Goal: Task Accomplishment & Management: Manage account settings

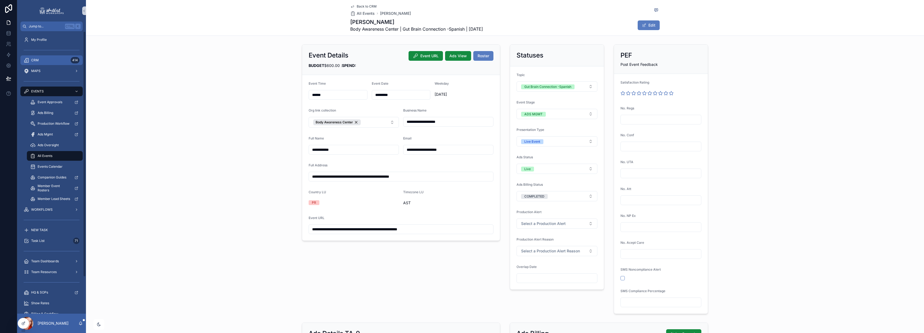
click at [34, 60] on span "CRM" at bounding box center [35, 60] width 8 height 4
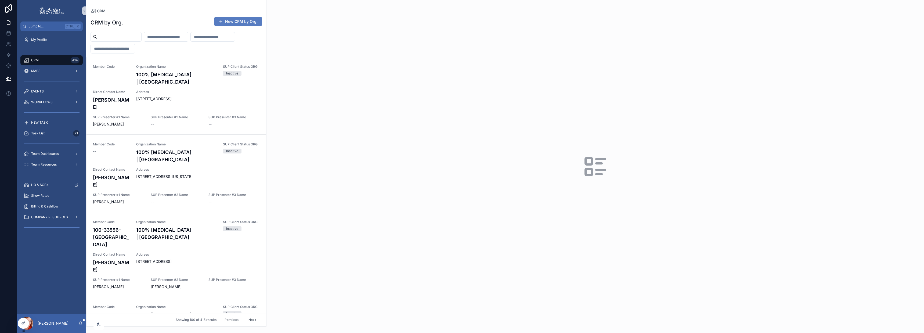
click at [132, 39] on input "scrollable content" at bounding box center [119, 37] width 44 height 8
type input "**********"
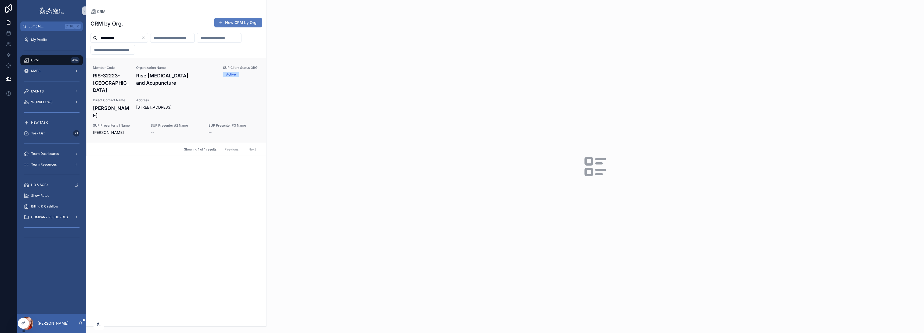
click at [155, 111] on div "Address [STREET_ADDRESS]" at bounding box center [197, 108] width 123 height 21
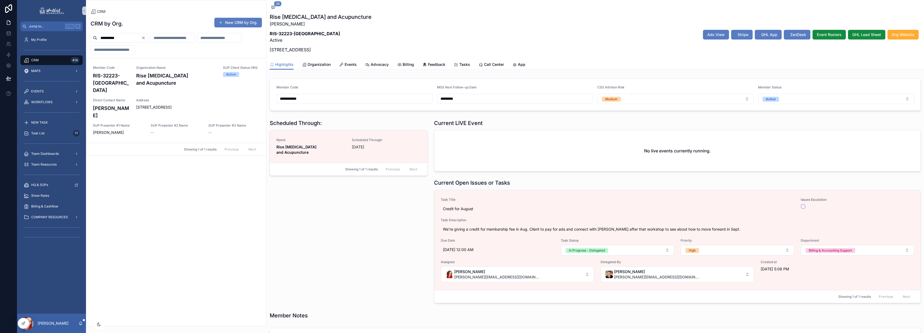
scroll to position [264, 0]
click at [402, 64] on span "Billing" at bounding box center [407, 64] width 11 height 5
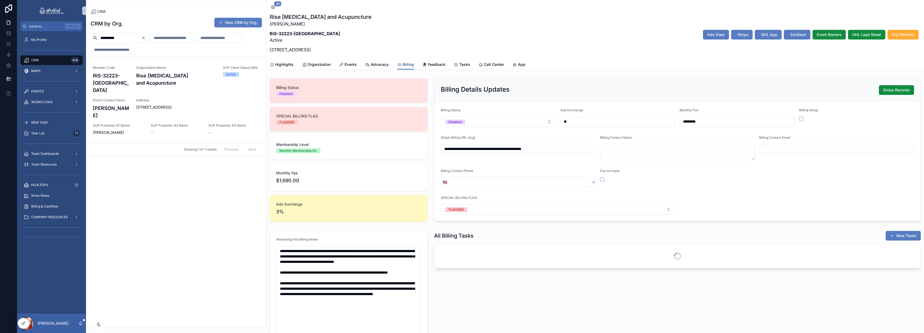
scroll to position [264, 0]
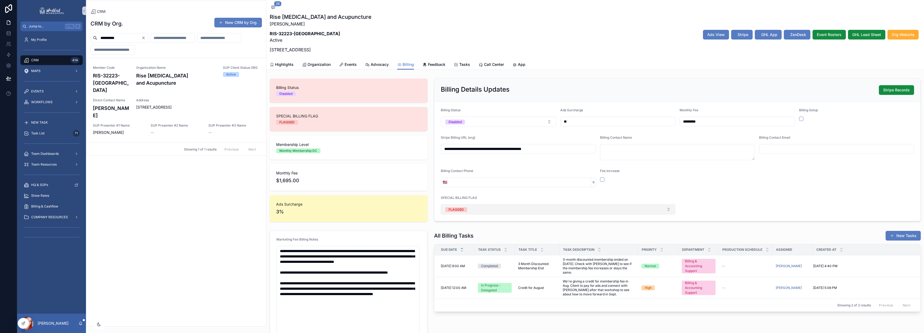
click at [462, 209] on div "FLAGGED" at bounding box center [455, 209] width 15 height 5
click at [457, 230] on span "None" at bounding box center [450, 230] width 14 height 5
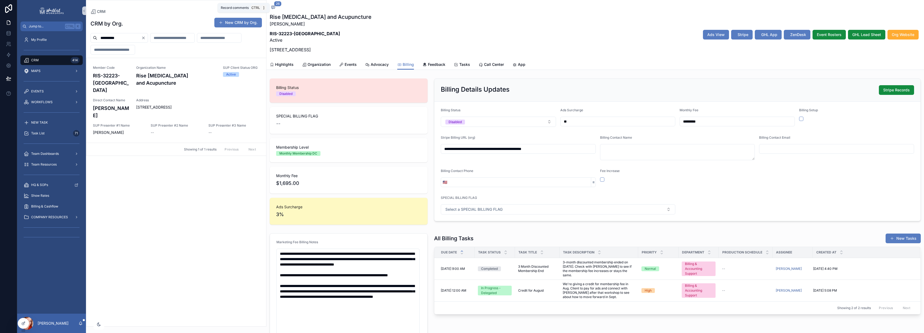
click at [273, 7] on icon "scrollable content" at bounding box center [273, 7] width 4 height 4
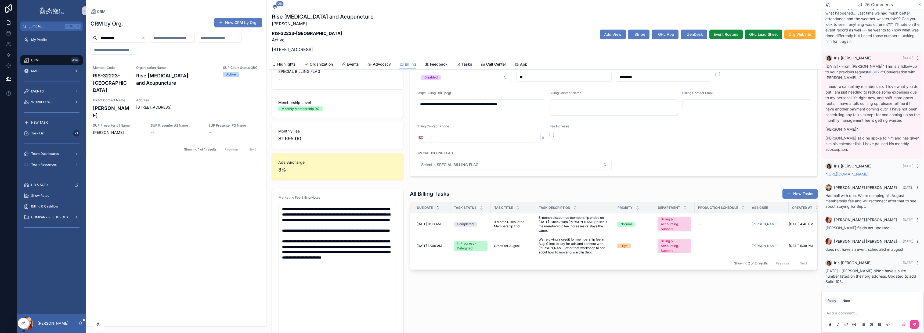
scroll to position [45, 0]
click at [477, 235] on div "In Progress - Delegated" at bounding box center [470, 245] width 27 height 10
click at [478, 235] on span "We're giving a credit for membership fee in Aug. Client to pay for ads and conn…" at bounding box center [574, 245] width 72 height 17
click at [478, 235] on span "High" at bounding box center [623, 245] width 13 height 5
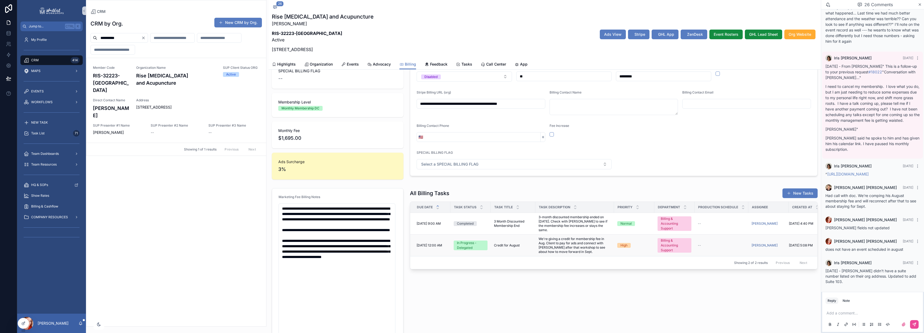
click at [478, 235] on div "--" at bounding box center [720, 245] width 47 height 4
click at [478, 235] on td "[DATE] 5:08 PM [DATE] 5:08 PM" at bounding box center [808, 245] width 40 height 22
click at [478, 235] on td "[PERSON_NAME]" at bounding box center [768, 245] width 40 height 22
click at [478, 235] on div "--" at bounding box center [720, 245] width 47 height 4
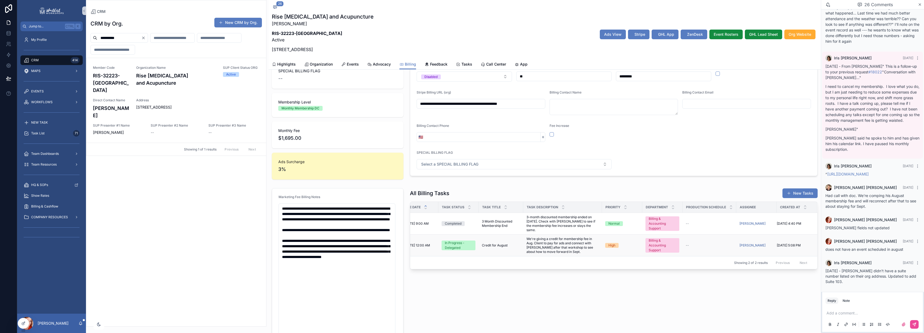
click at [478, 235] on span "We're giving a credit for membership fee in Aug. Client to pay for ads and conn…" at bounding box center [562, 245] width 72 height 17
click at [24, 235] on icon at bounding box center [24, 322] width 1 height 1
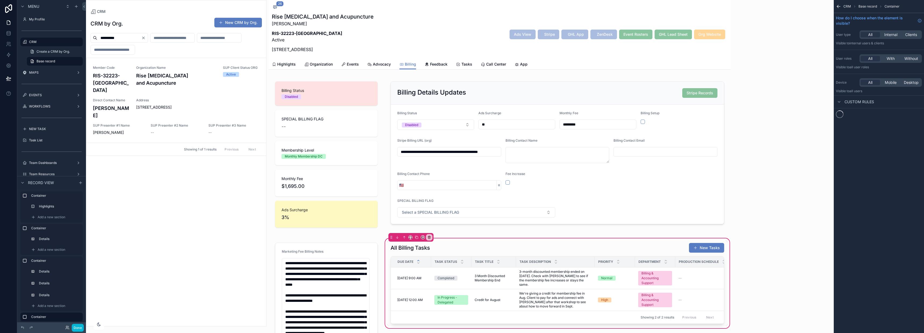
scroll to position [581, 0]
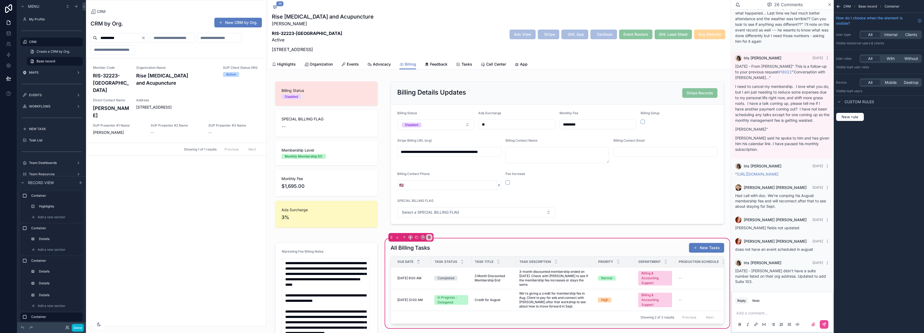
click at [478, 235] on div "scrollable content" at bounding box center [557, 282] width 340 height 85
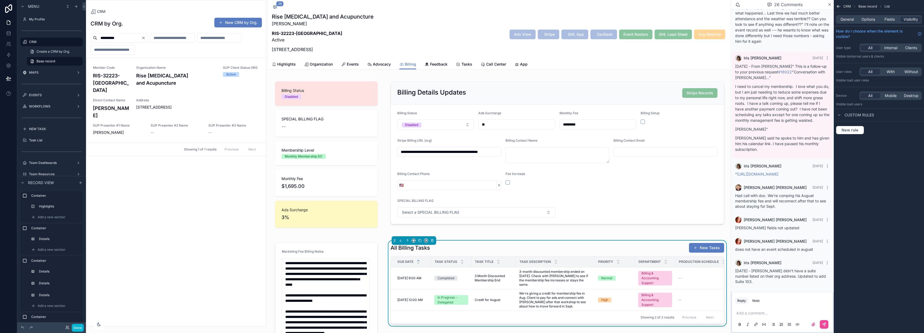
click at [478, 22] on div "General Options Fields Visibility" at bounding box center [878, 19] width 86 height 9
click at [478, 20] on span "Options" at bounding box center [868, 19] width 14 height 5
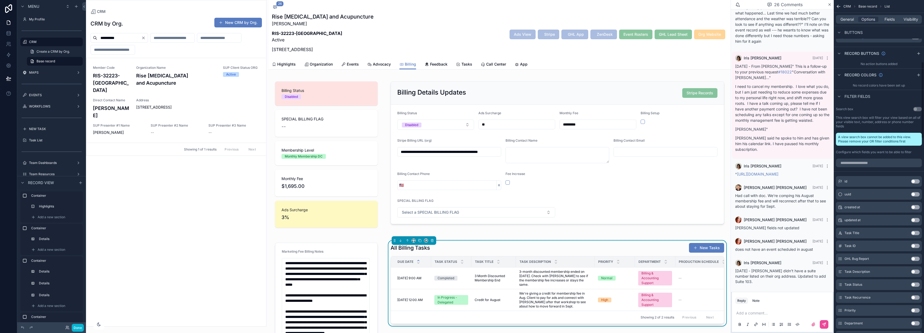
scroll to position [268, 0]
drag, startPoint x: 846, startPoint y: 19, endPoint x: 892, endPoint y: 138, distance: 127.4
click at [478, 20] on span "General" at bounding box center [846, 19] width 13 height 5
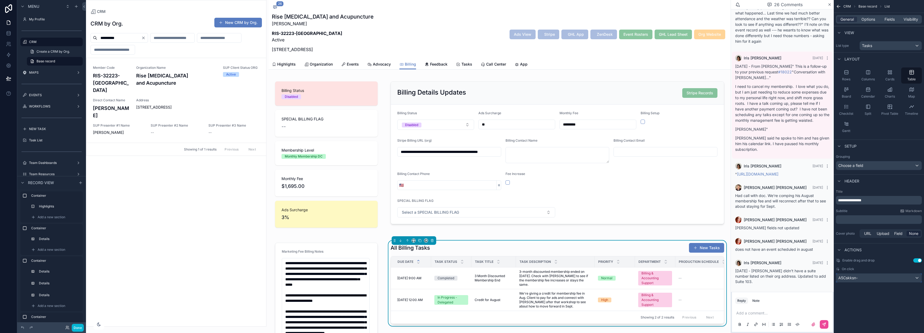
click at [478, 235] on div "A5Cskksn-" at bounding box center [878, 277] width 85 height 9
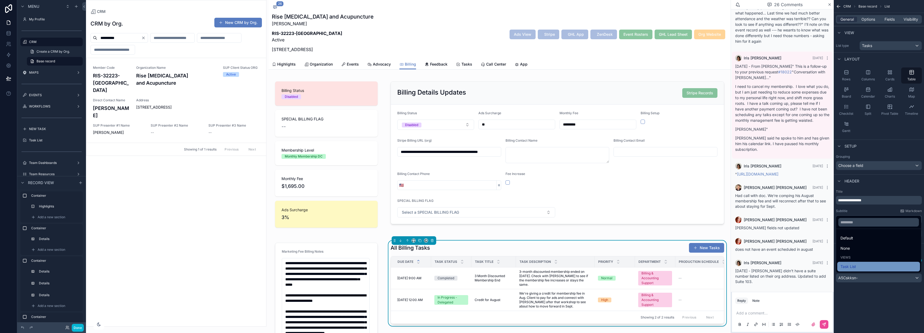
click at [478, 235] on div "Task List" at bounding box center [878, 266] width 76 height 6
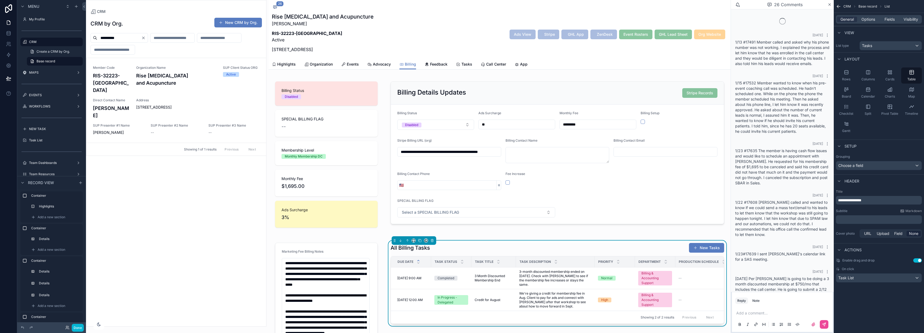
scroll to position [581, 0]
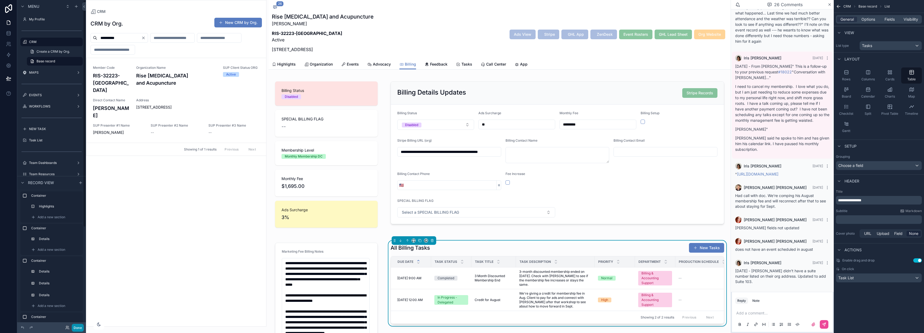
click at [79, 235] on button "Done" at bounding box center [78, 328] width 12 height 8
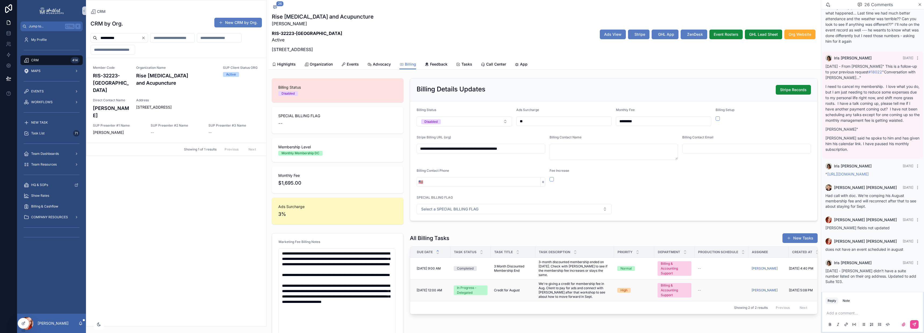
click at [478, 235] on span "We're giving a credit for membership fee in Aug. Client to pay for ads and conn…" at bounding box center [574, 289] width 72 height 17
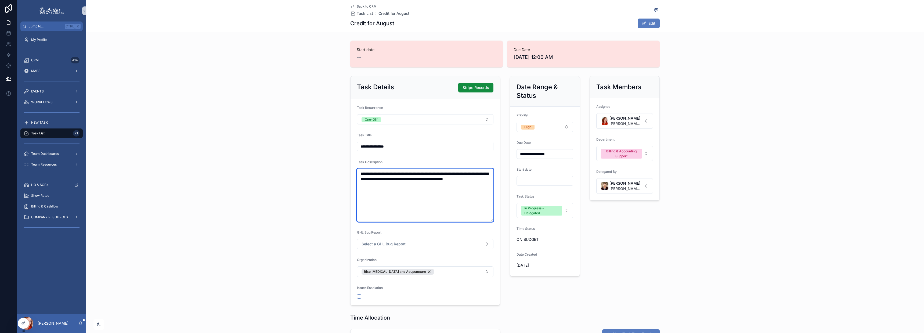
click at [391, 195] on textarea "**********" at bounding box center [425, 194] width 136 height 53
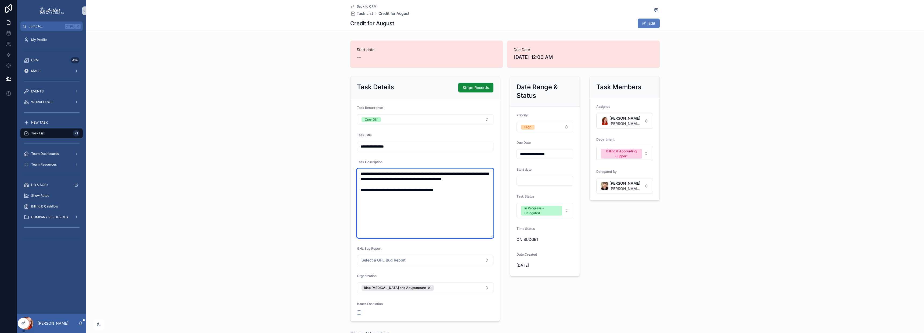
click at [420, 194] on textarea "**********" at bounding box center [425, 202] width 136 height 69
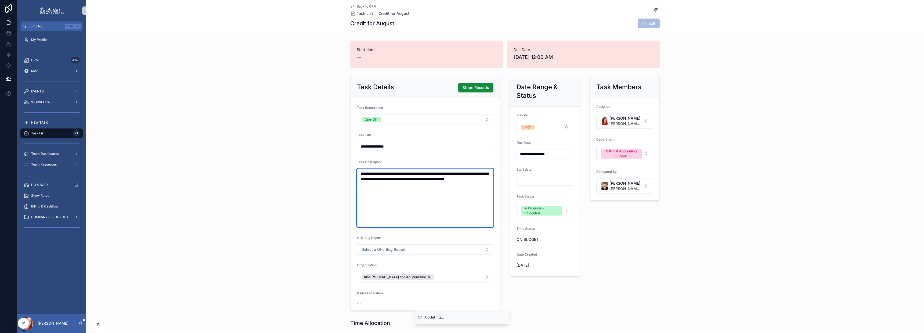
type textarea "**********"
click at [478, 9] on icon "scrollable content" at bounding box center [656, 10] width 4 height 4
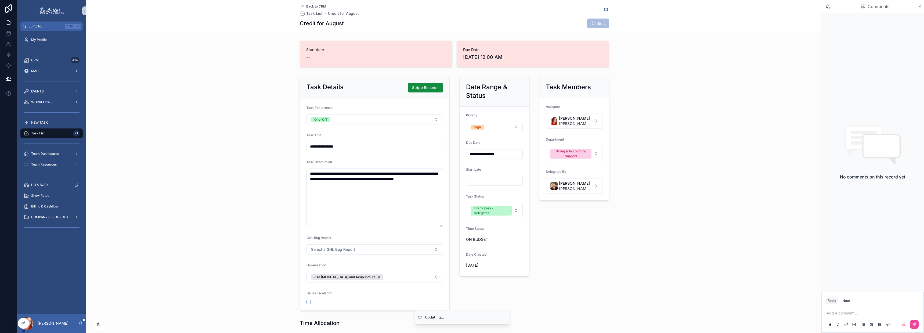
click at [478, 235] on p "scrollable content" at bounding box center [873, 312] width 94 height 5
click at [478, 235] on icon "scrollable content" at bounding box center [915, 323] width 2 height 2
click at [478, 127] on button "High" at bounding box center [494, 127] width 57 height 10
click at [478, 228] on div "Task Members Assignee [PERSON_NAME] [PERSON_NAME][EMAIL_ADDRESS][DOMAIN_NAME] D…" at bounding box center [574, 193] width 77 height 239
click at [314, 7] on span "Back to CRM" at bounding box center [316, 6] width 20 height 4
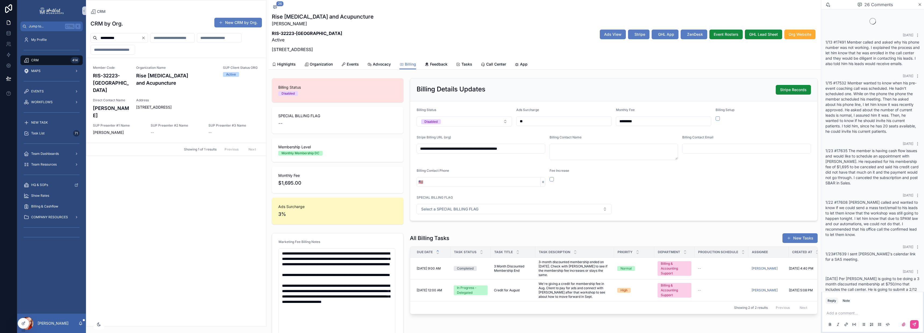
scroll to position [581, 0]
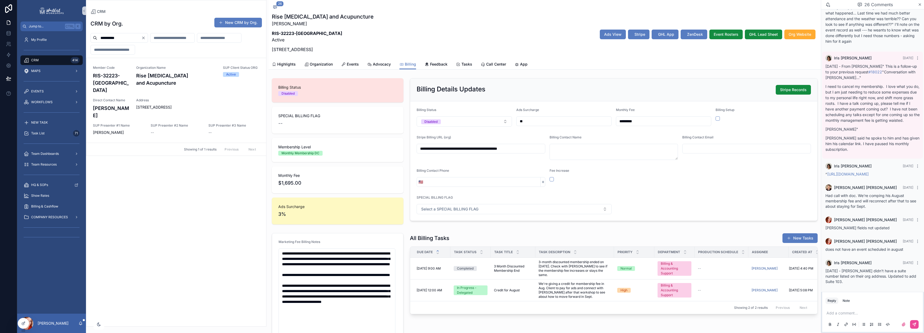
drag, startPoint x: 158, startPoint y: 88, endPoint x: 405, endPoint y: 178, distance: 263.2
click at [158, 88] on div "Member Code RIS-32223-FL Organization Name Rise [MEDICAL_DATA] and Acupuncture …" at bounding box center [176, 101] width 167 height 70
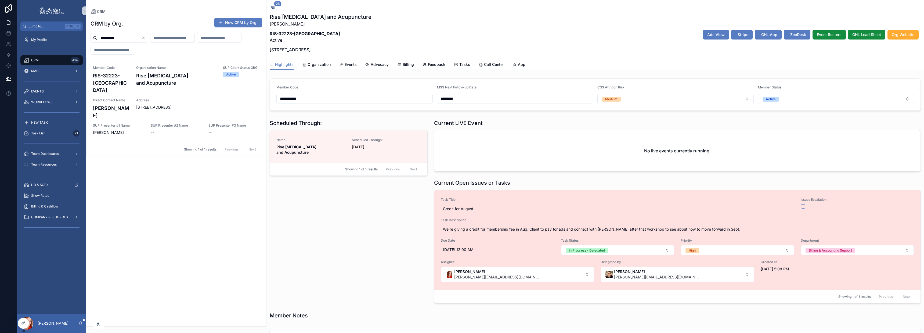
scroll to position [264, 0]
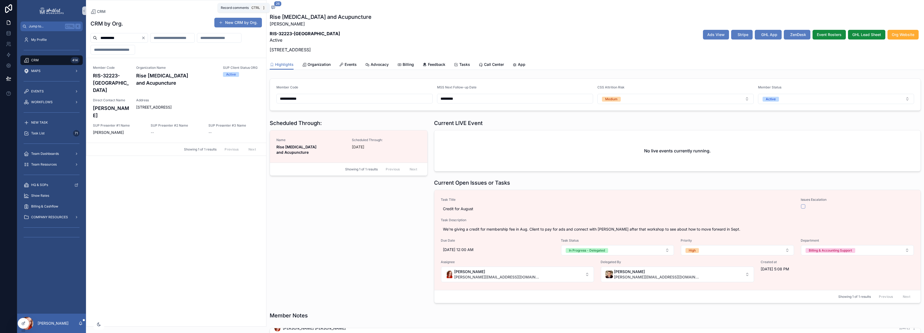
click at [274, 7] on icon "scrollable content" at bounding box center [273, 7] width 4 height 4
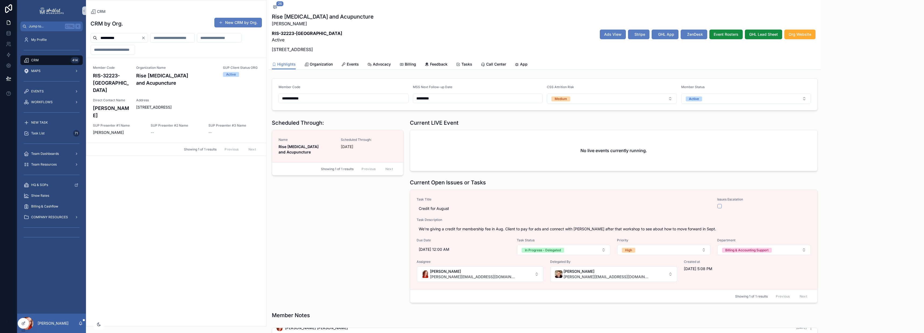
scroll to position [581, 0]
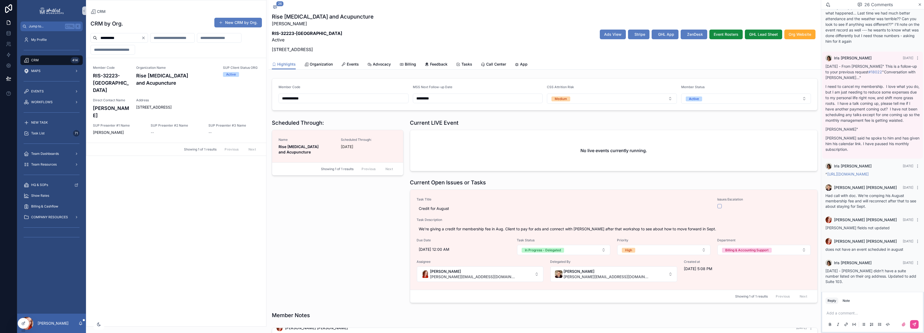
drag, startPoint x: 842, startPoint y: 313, endPoint x: 857, endPoint y: 312, distance: 14.5
click at [478, 235] on p "scrollable content" at bounding box center [873, 312] width 94 height 5
drag, startPoint x: 910, startPoint y: 313, endPoint x: 813, endPoint y: 310, distance: 97.0
click at [478, 235] on div "**********" at bounding box center [470, 166] width 906 height 333
drag, startPoint x: 846, startPoint y: 311, endPoint x: 851, endPoint y: 310, distance: 5.3
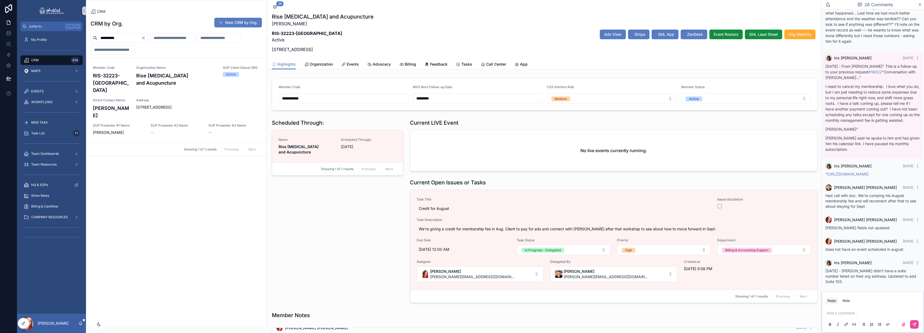
click at [478, 235] on p "scrollable content" at bounding box center [873, 312] width 94 height 5
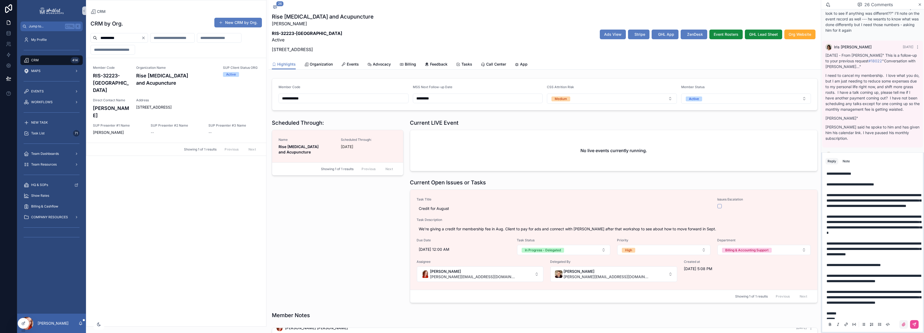
scroll to position [21, 0]
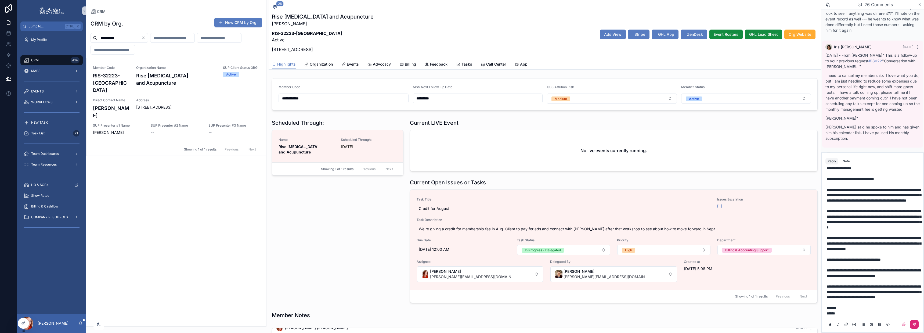
click at [478, 235] on button "scrollable content" at bounding box center [914, 324] width 9 height 9
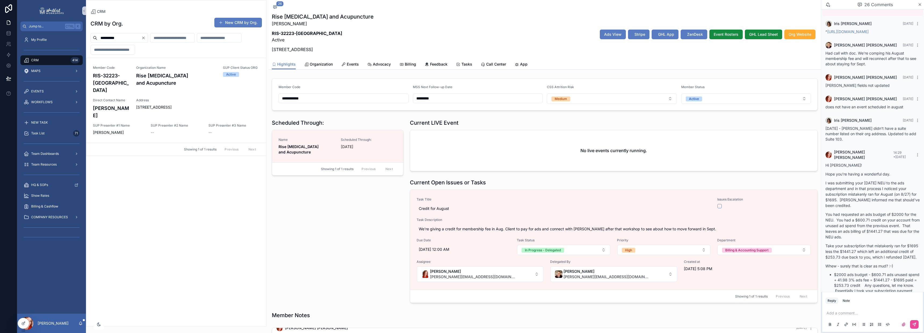
scroll to position [755, 0]
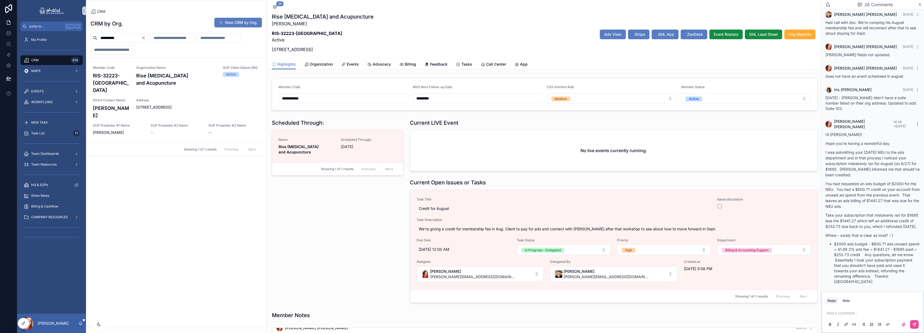
click at [478, 122] on icon "scrollable content" at bounding box center [917, 124] width 4 height 4
click at [478, 192] on p "You had requested an ads budget of $2000 for the NEU. You had a $600.71 credit …" at bounding box center [872, 195] width 94 height 28
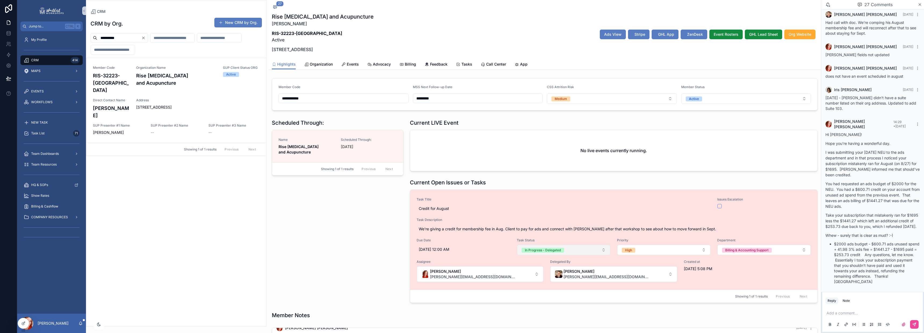
click at [478, 235] on button "In Progress - Delegated" at bounding box center [563, 250] width 93 height 10
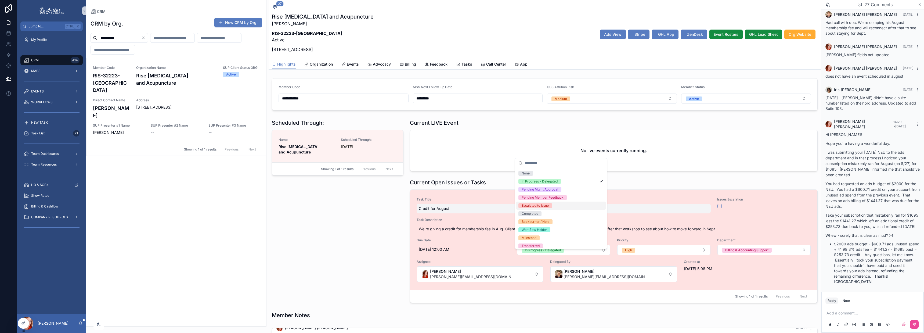
click at [478, 207] on span "Credit for August" at bounding box center [564, 208] width 290 height 5
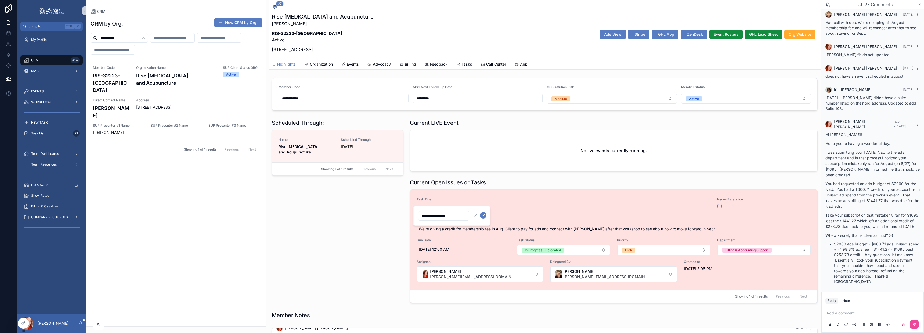
click at [475, 196] on link "Task Title Credit for August Issues Escalation Task Description We're giving a …" at bounding box center [613, 240] width 407 height 100
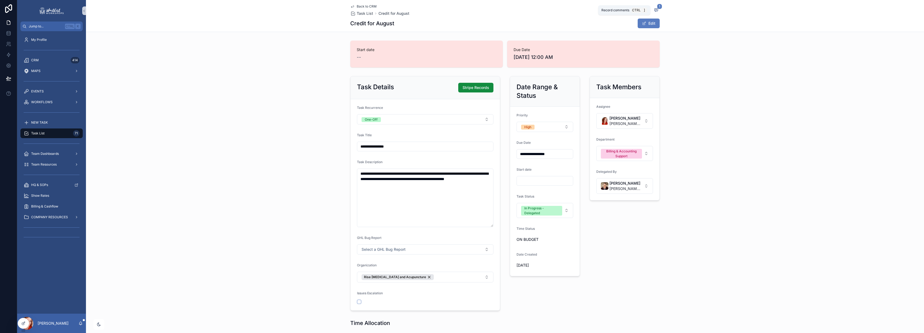
click at [478, 8] on span "1" at bounding box center [659, 6] width 5 height 5
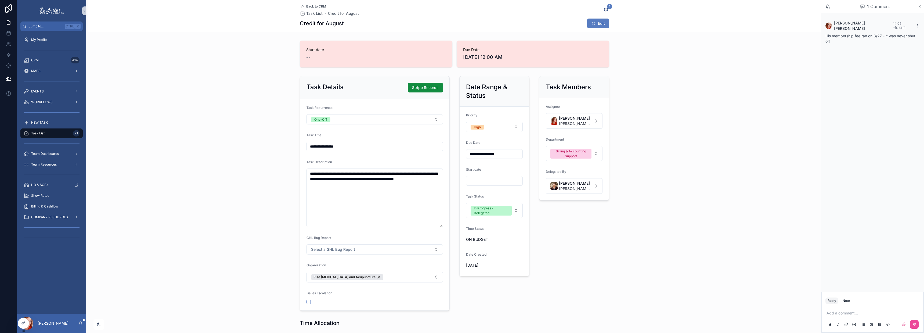
click at [478, 235] on p "scrollable content" at bounding box center [873, 312] width 94 height 5
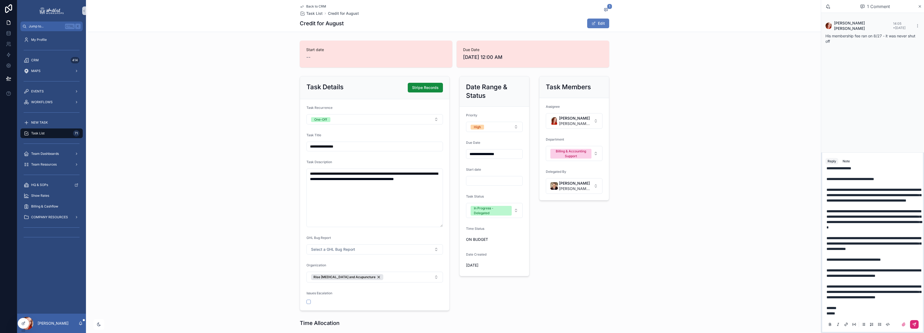
click at [478, 235] on icon "scrollable content" at bounding box center [913, 323] width 3 height 3
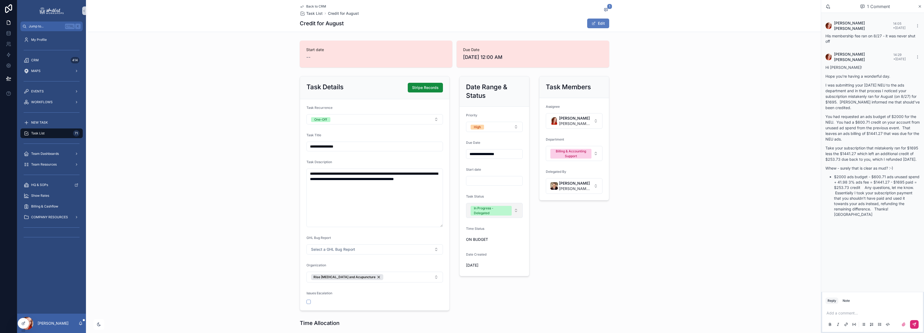
click at [478, 207] on div "In Progress - Delegated" at bounding box center [491, 211] width 35 height 10
click at [478, 235] on div "Completed" at bounding box center [491, 274] width 64 height 8
click at [478, 235] on div "Task Members Assignee [PERSON_NAME] [PERSON_NAME][EMAIL_ADDRESS][DOMAIN_NAME] D…" at bounding box center [574, 193] width 77 height 239
click at [317, 5] on span "Back to CRM" at bounding box center [316, 6] width 20 height 4
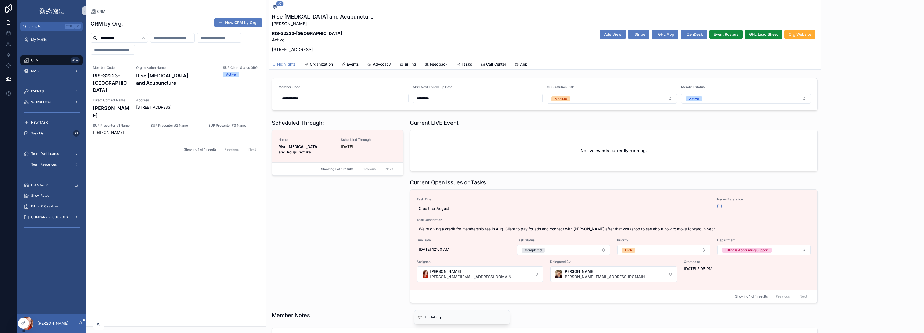
scroll to position [341, 0]
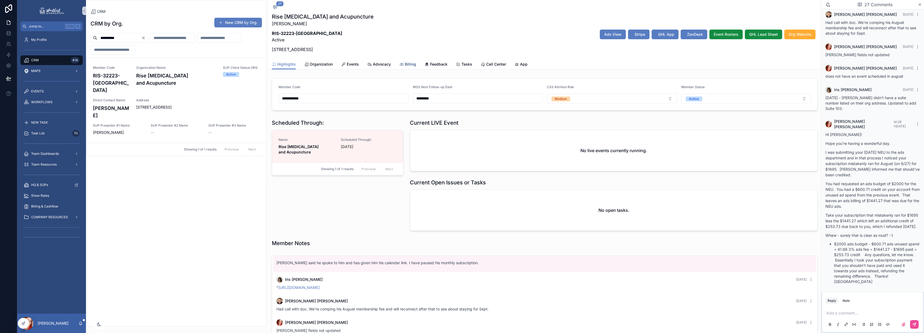
click at [401, 64] on icon "scrollable content" at bounding box center [401, 64] width 4 height 4
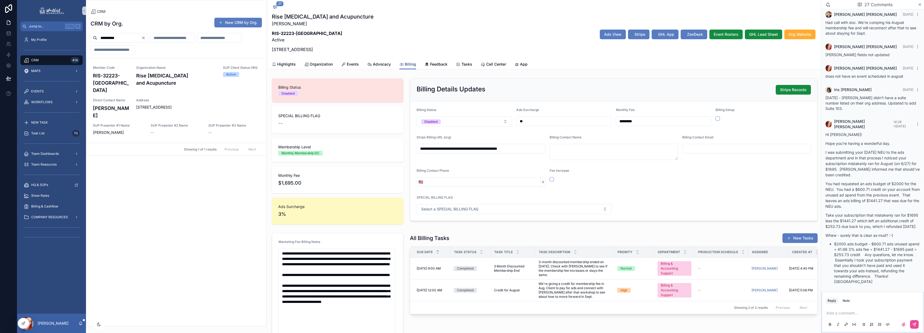
scroll to position [341, 0]
click at [456, 120] on button "Disabled" at bounding box center [463, 121] width 95 height 10
click at [438, 201] on div "Current" at bounding box center [462, 199] width 92 height 8
click at [478, 117] on button "scrollable content" at bounding box center [717, 118] width 4 height 4
drag, startPoint x: 123, startPoint y: 39, endPoint x: 18, endPoint y: 30, distance: 105.9
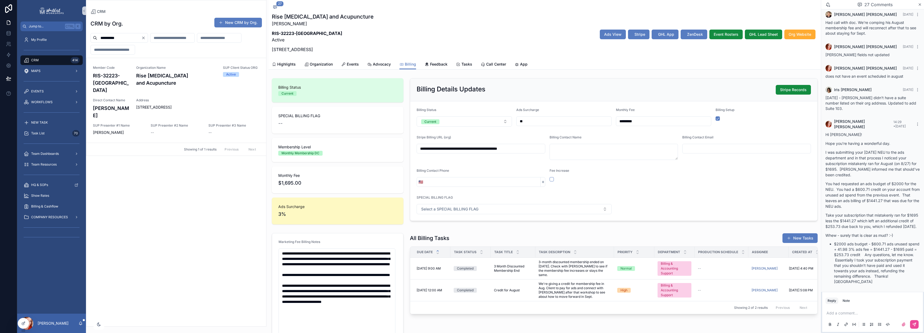
click at [28, 32] on div "**********" at bounding box center [470, 166] width 906 height 333
type input "*****"
click at [163, 91] on div "Address [STREET_ADDRESS]" at bounding box center [197, 97] width 123 height 12
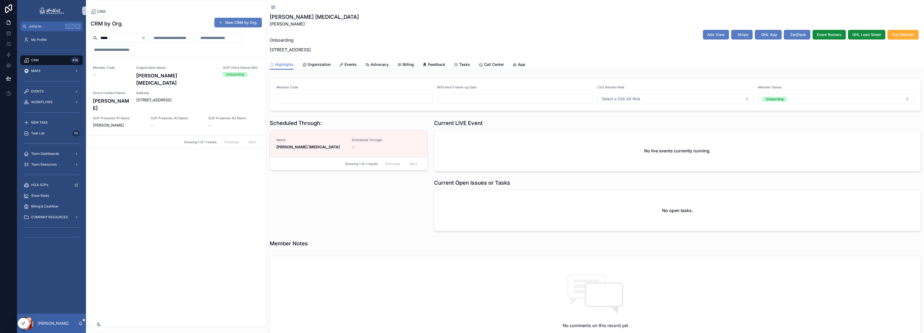
click at [305, 100] on input "scrollable content" at bounding box center [355, 99] width 156 height 8
type input "**********"
click at [401, 66] on div "Billing" at bounding box center [405, 64] width 17 height 5
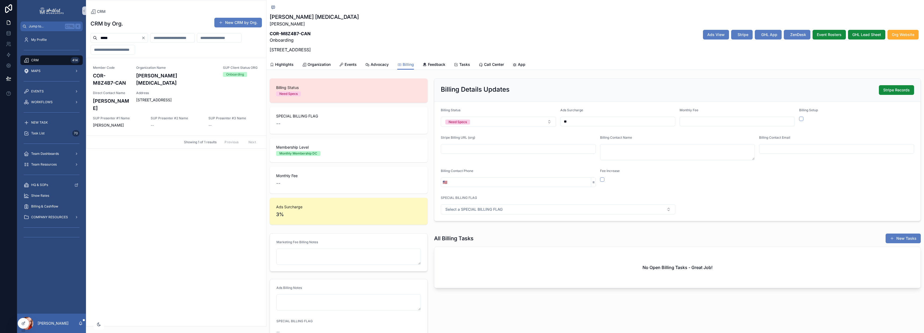
drag, startPoint x: 466, startPoint y: 148, endPoint x: 471, endPoint y: 149, distance: 5.5
click at [466, 148] on input "scrollable content" at bounding box center [518, 149] width 154 height 8
paste input "**********"
type input "**********"
click at [478, 79] on div "Billing Details Updates Stripe Records" at bounding box center [677, 90] width 486 height 23
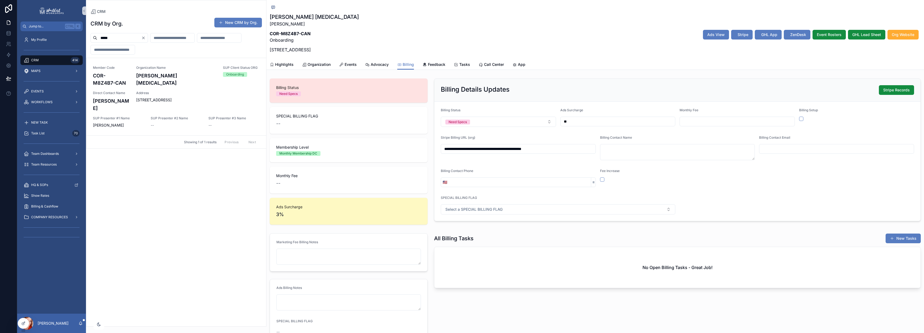
drag, startPoint x: 145, startPoint y: 176, endPoint x: 110, endPoint y: 45, distance: 135.6
click at [145, 176] on div "CRM by Org. New CRM by Org. ***** Member Code COR-M8Z4B7-CAN Organization Name …" at bounding box center [176, 170] width 180 height 312
drag, startPoint x: 120, startPoint y: 36, endPoint x: -19, endPoint y: 31, distance: 139.7
click at [0, 31] on html "Jump to... Ctrl K My Profile CRM 414 MAPS EVENTS WORKFLOWS NEW TASK Task List 7…" at bounding box center [462, 166] width 924 height 333
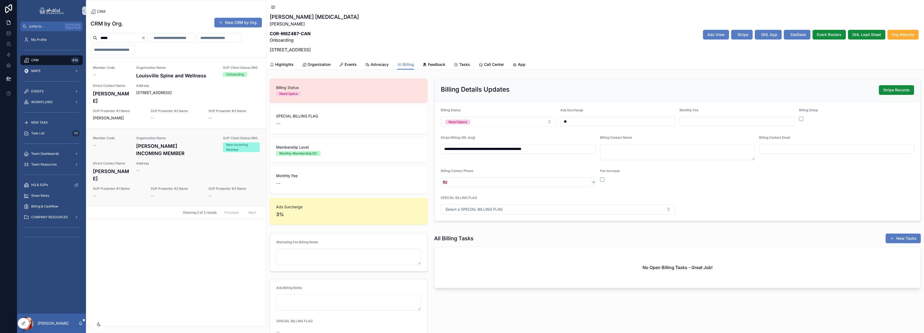
type input "*****"
click at [174, 161] on span "Address" at bounding box center [197, 163] width 123 height 4
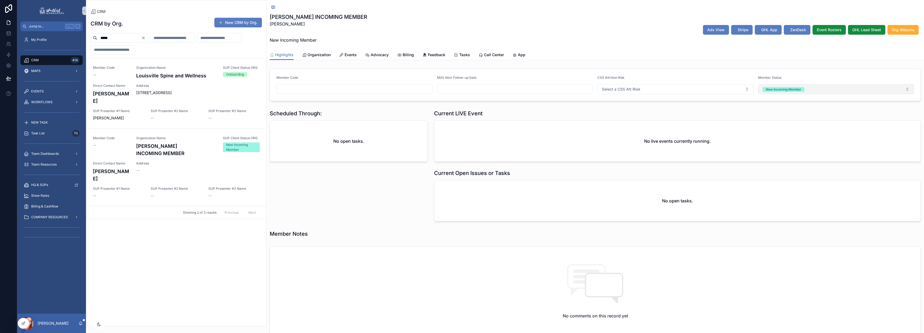
click at [478, 89] on button "New Incoming Member" at bounding box center [836, 89] width 156 height 10
click at [478, 181] on span "16 Archived (DNU)" at bounding box center [774, 181] width 34 height 5
click at [149, 73] on h4 "Louisville Spine and Wellness" at bounding box center [176, 75] width 80 height 7
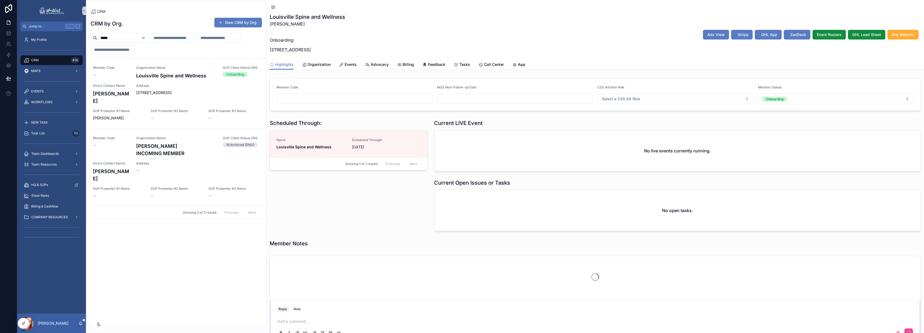
click at [313, 96] on input "scrollable content" at bounding box center [355, 99] width 156 height 8
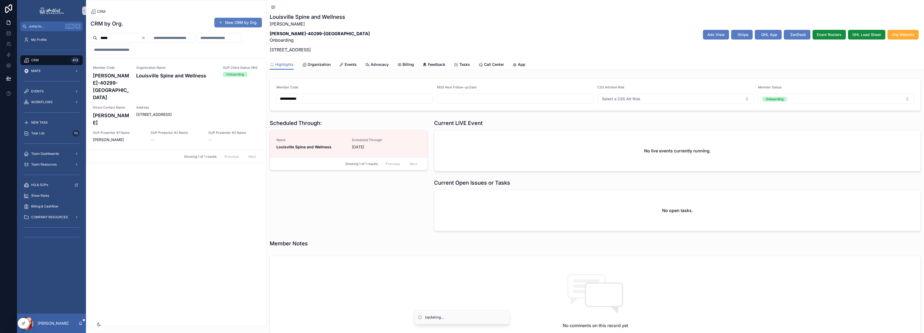
type input "**********"
click at [395, 78] on div "**********" at bounding box center [594, 94] width 657 height 37
click at [407, 62] on span "Billing" at bounding box center [407, 64] width 11 height 5
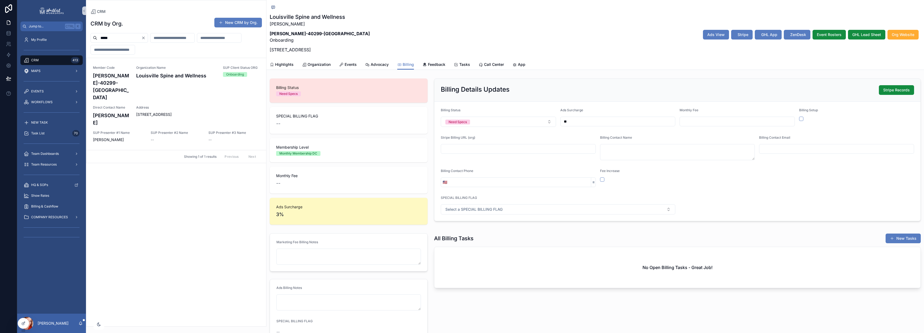
click at [463, 148] on input "scrollable content" at bounding box center [518, 149] width 154 height 8
paste input "**********"
type input "**********"
click at [476, 120] on button "Need Specs" at bounding box center [498, 122] width 115 height 10
click at [478, 190] on div "PENDING SETUP" at bounding box center [496, 191] width 111 height 8
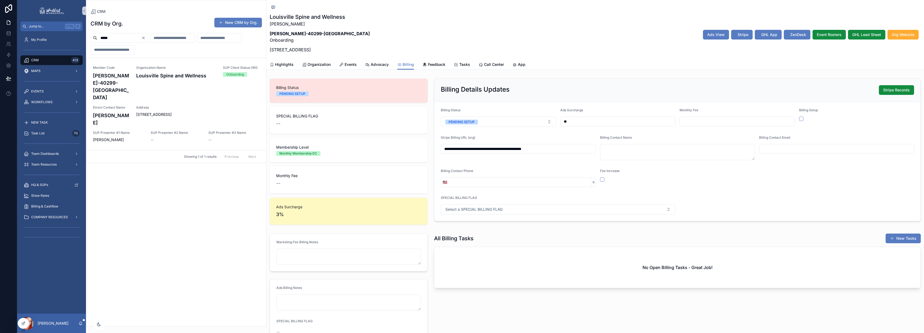
click at [478, 123] on input "scrollable content" at bounding box center [737, 122] width 115 height 8
type input "*********"
type button "on"
click at [274, 6] on icon "scrollable content" at bounding box center [273, 7] width 4 height 4
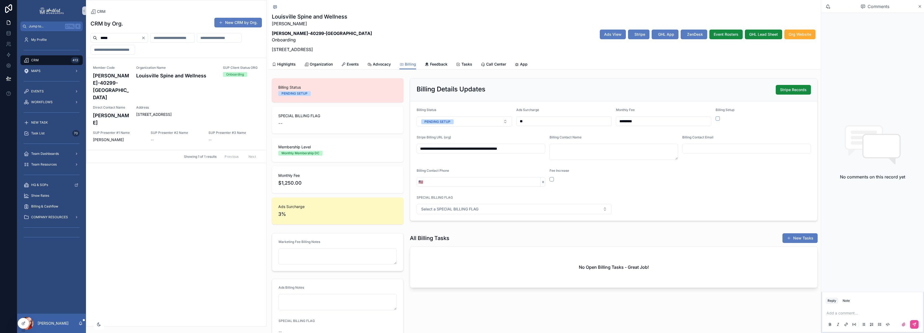
click at [478, 235] on p "scrollable content" at bounding box center [873, 312] width 94 height 5
drag, startPoint x: 914, startPoint y: 322, endPoint x: 900, endPoint y: 317, distance: 15.2
click at [478, 235] on icon "scrollable content" at bounding box center [914, 324] width 4 height 4
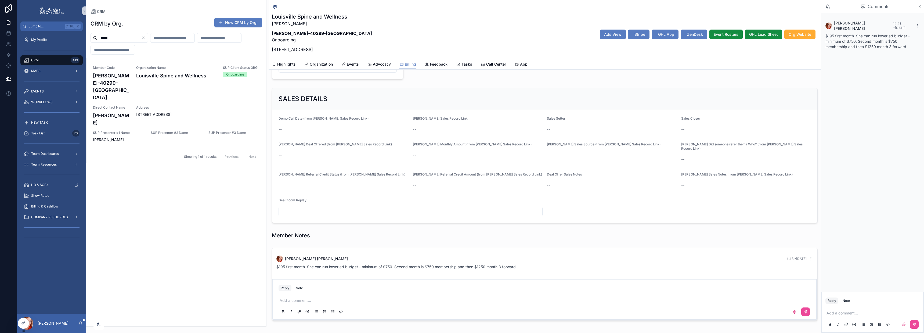
scroll to position [323, 0]
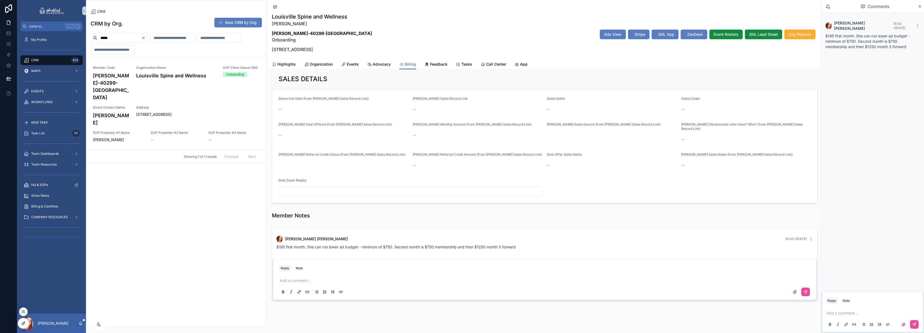
click at [22, 235] on icon at bounding box center [23, 323] width 2 height 2
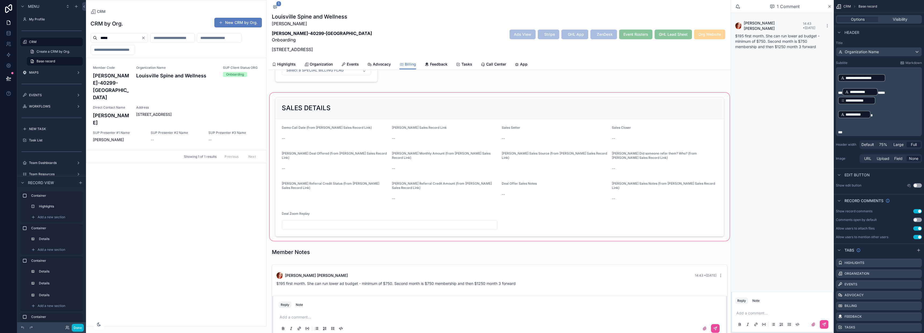
scroll to position [313, 0]
click at [410, 135] on div "scrollable content" at bounding box center [499, 163] width 462 height 150
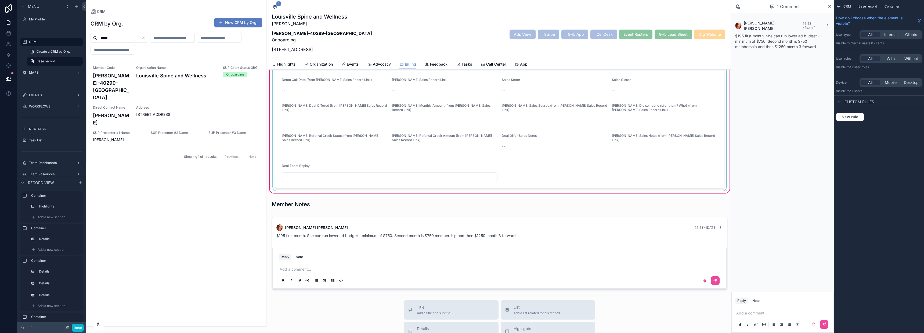
scroll to position [358, 0]
click at [466, 154] on div "scrollable content" at bounding box center [499, 119] width 455 height 144
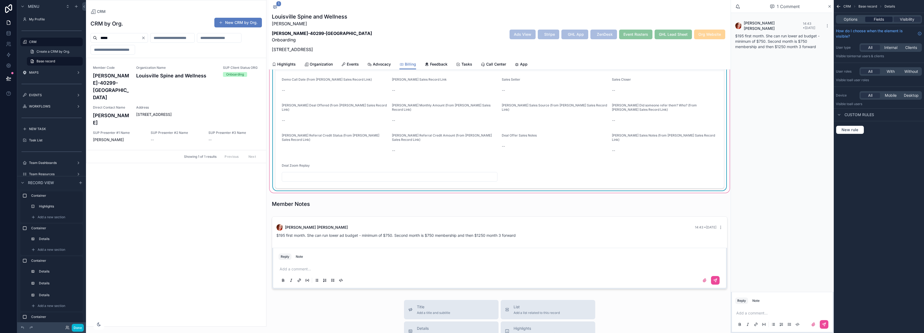
click at [478, 19] on span "Fields" at bounding box center [878, 19] width 10 height 5
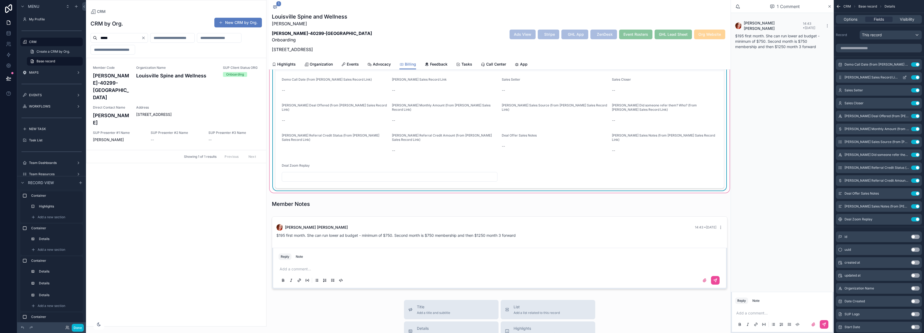
click at [478, 76] on icon "scrollable content" at bounding box center [904, 77] width 4 height 4
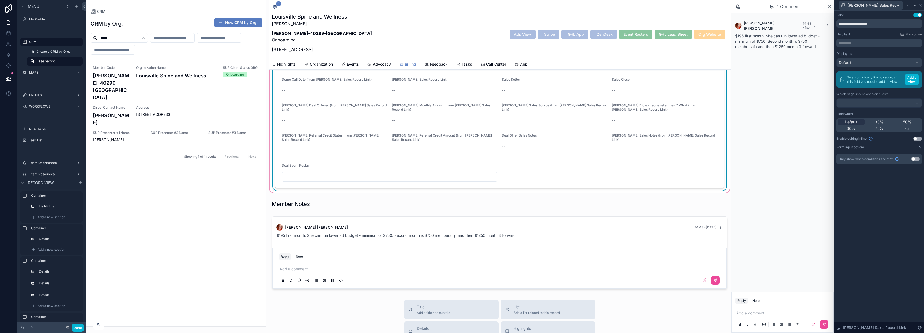
click at [478, 136] on button "Use setting" at bounding box center [917, 138] width 9 height 4
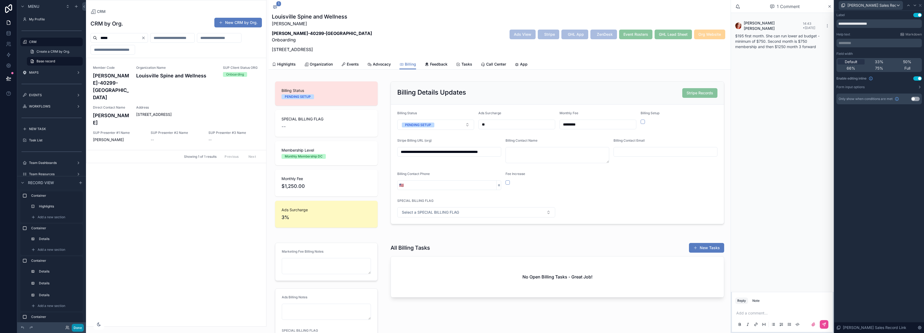
click at [82, 235] on button "Done" at bounding box center [78, 328] width 12 height 8
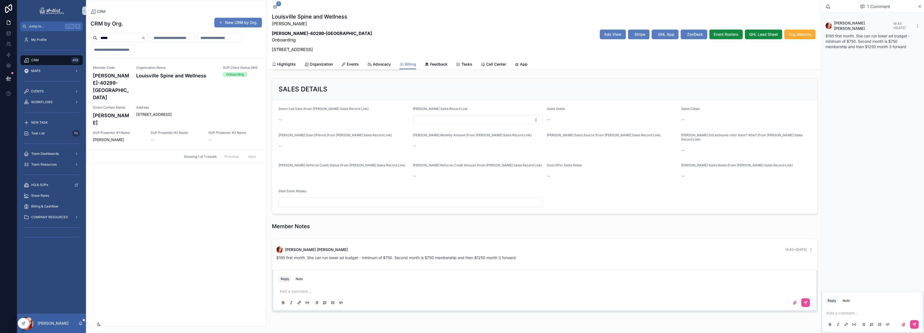
scroll to position [313, 0]
click at [457, 123] on button "Select Button" at bounding box center [478, 119] width 130 height 9
click at [448, 85] on div "SALES DETAILS" at bounding box center [544, 89] width 532 height 9
drag, startPoint x: 72, startPoint y: 38, endPoint x: 13, endPoint y: 39, distance: 59.6
click at [24, 39] on div "Jump to... Ctrl K My Profile CRM 413 MAPS EVENTS WORKFLOWS NEW TASK Task List 7…" at bounding box center [470, 166] width 906 height 333
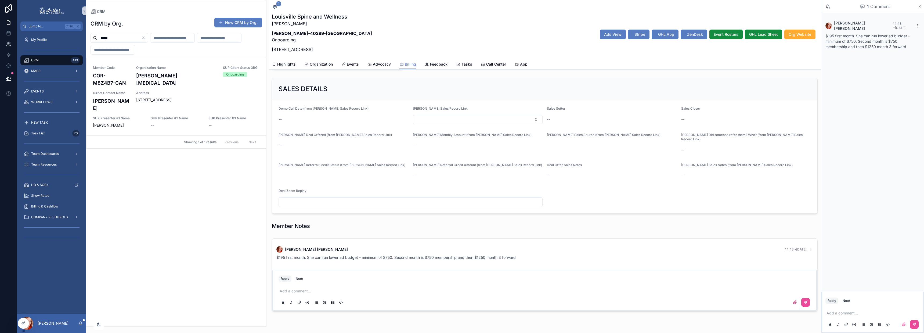
type input "*****"
click at [478, 24] on icon "scrollable content" at bounding box center [917, 26] width 4 height 4
click at [478, 14] on span "Delete comment" at bounding box center [906, 14] width 25 height 4
click at [406, 64] on span "Billing" at bounding box center [410, 63] width 11 height 5
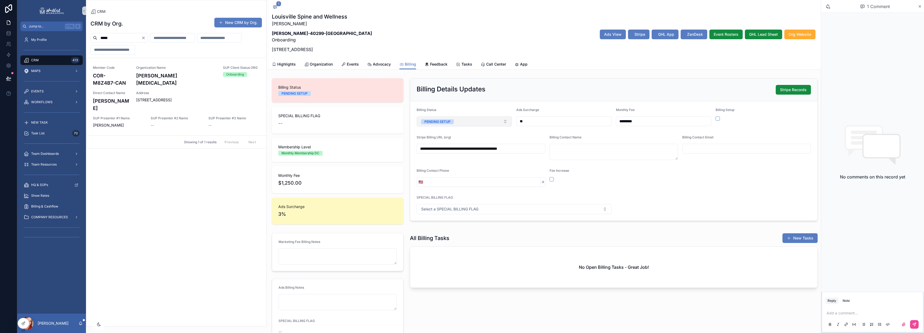
click at [453, 121] on button "PENDING SETUP" at bounding box center [463, 121] width 95 height 10
drag, startPoint x: 440, startPoint y: 151, endPoint x: 536, endPoint y: 152, distance: 95.9
click at [441, 151] on span "Need Specs" at bounding box center [431, 150] width 25 height 5
drag, startPoint x: 652, startPoint y: 121, endPoint x: 551, endPoint y: 121, distance: 100.7
click at [478, 121] on form "**********" at bounding box center [613, 160] width 407 height 119
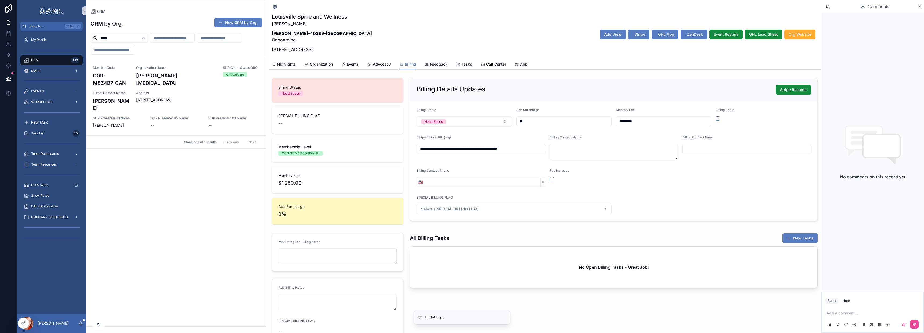
type input "**"
click at [478, 36] on div "Louisville Spine and Wellness [PERSON_NAME] [PERSON_NAME]-40299-KY Onboarding […" at bounding box center [545, 34] width 546 height 43
click at [177, 116] on span "SUP Presenter #2 Name" at bounding box center [176, 118] width 51 height 4
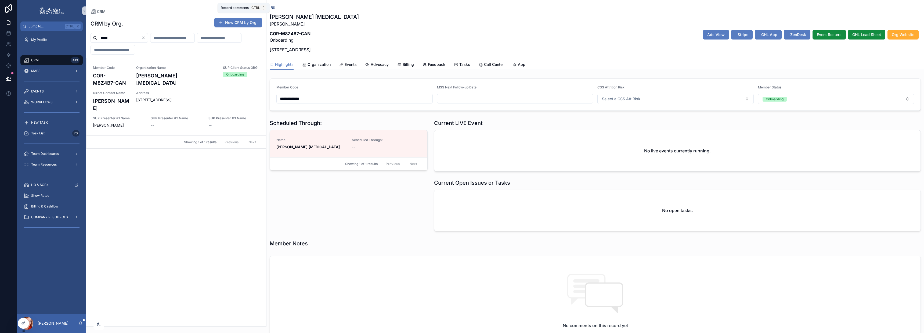
click at [275, 5] on icon "scrollable content" at bounding box center [273, 7] width 4 height 4
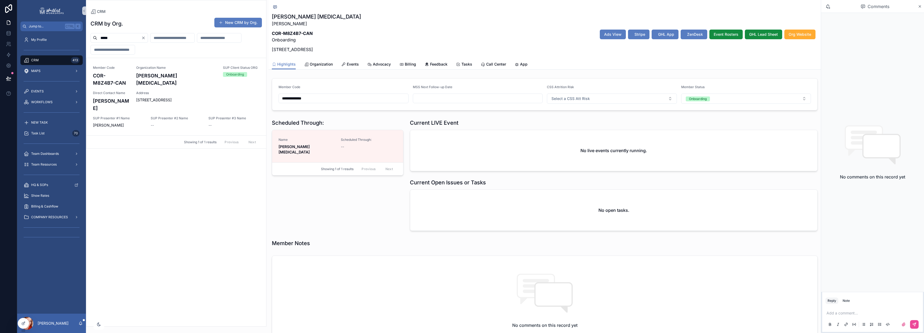
click at [478, 235] on p "scrollable content" at bounding box center [873, 312] width 94 height 5
click at [478, 235] on button "scrollable content" at bounding box center [914, 324] width 9 height 9
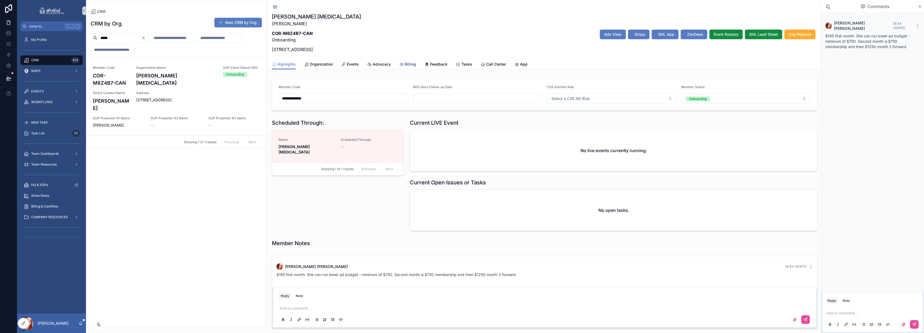
click at [405, 61] on span "Billing" at bounding box center [410, 63] width 11 height 5
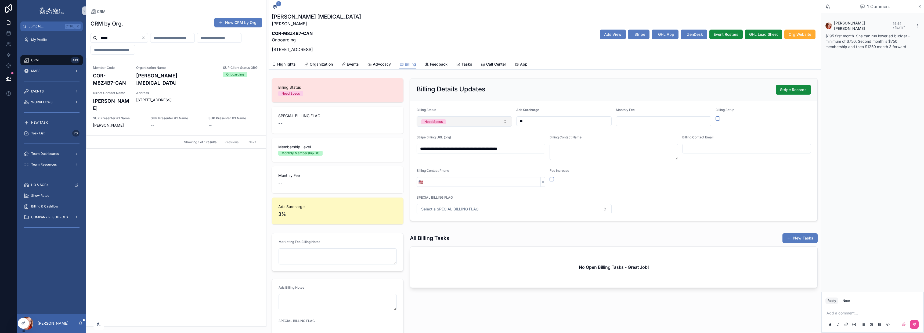
click at [453, 124] on button "Need Specs" at bounding box center [463, 121] width 95 height 10
click at [441, 189] on div "PENDING SETUP" at bounding box center [435, 191] width 26 height 5
drag, startPoint x: 631, startPoint y: 121, endPoint x: 638, endPoint y: 122, distance: 7.6
click at [478, 121] on input "scrollable content" at bounding box center [663, 121] width 95 height 8
type input "*********"
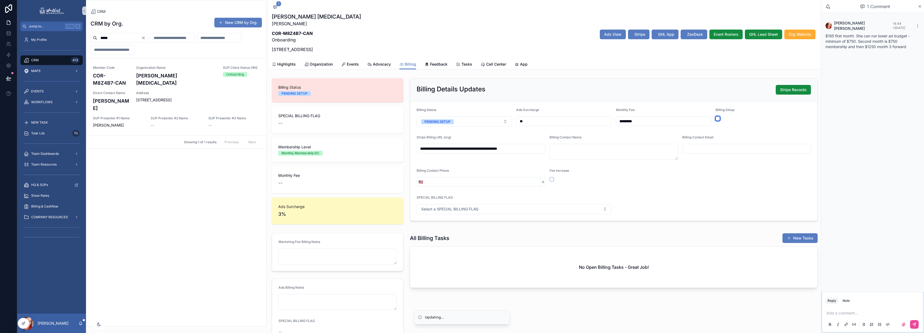
type button "on"
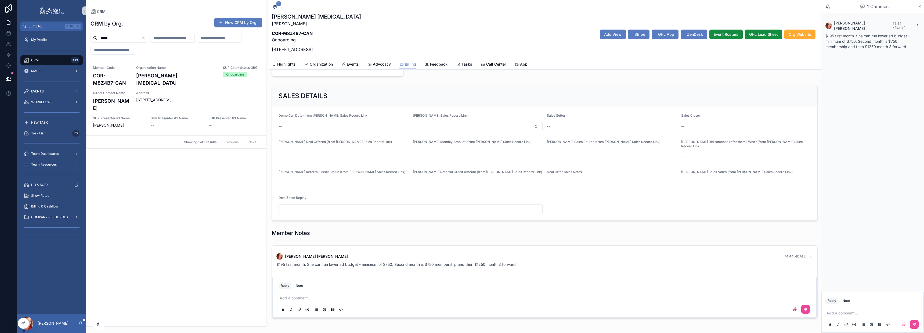
scroll to position [323, 0]
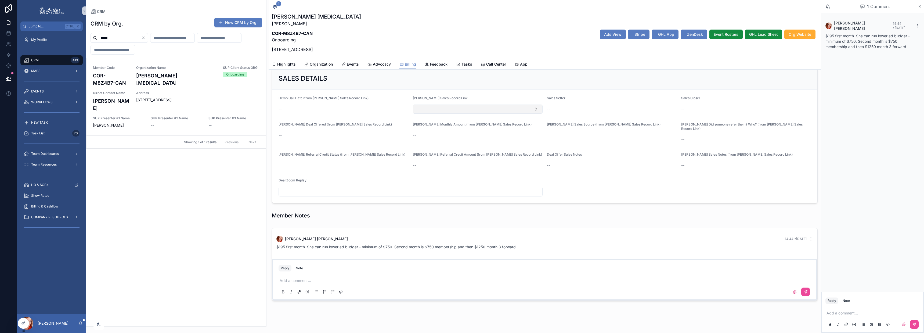
click at [461, 110] on button "Select Button" at bounding box center [478, 108] width 130 height 9
type input "*****"
click at [451, 131] on div "[PERSON_NAME]" at bounding box center [476, 130] width 126 height 9
click at [470, 209] on div "**********" at bounding box center [544, 29] width 552 height 553
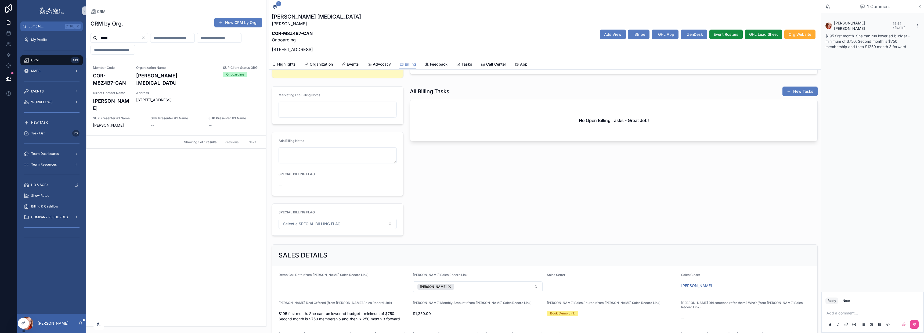
scroll to position [0, 0]
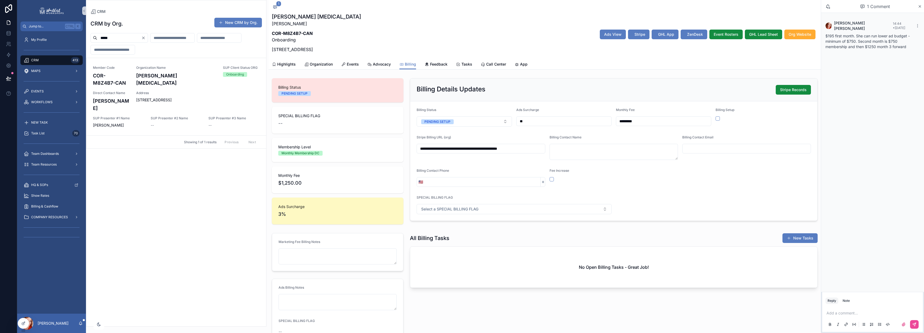
click at [146, 37] on icon "Clear" at bounding box center [143, 38] width 4 height 4
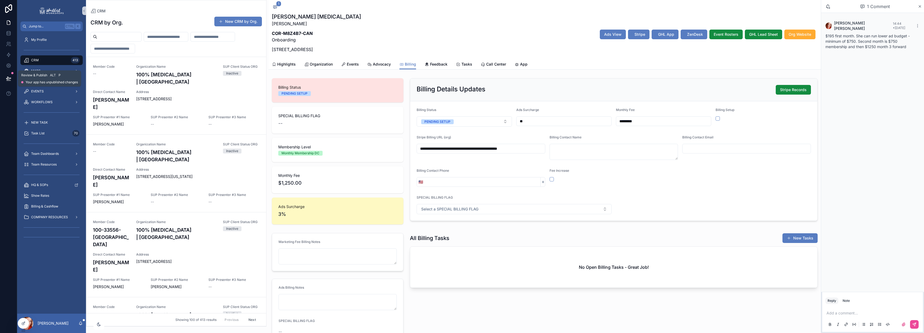
click at [9, 81] on icon at bounding box center [8, 81] width 4 height 0
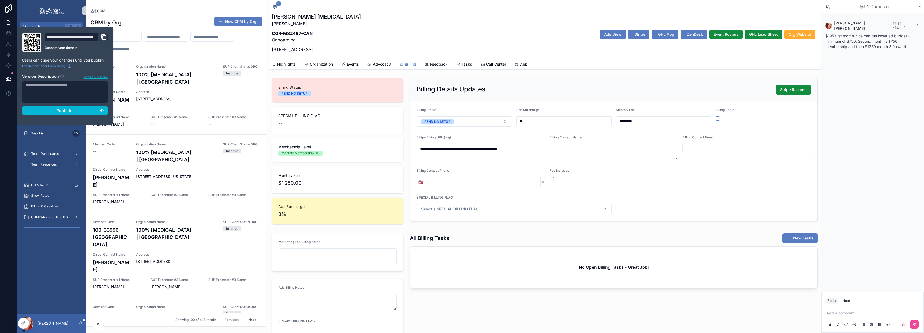
click at [76, 115] on div "**********" at bounding box center [65, 76] width 90 height 86
click at [75, 112] on div "Publish" at bounding box center [65, 110] width 79 height 5
